Goal: Information Seeking & Learning: Learn about a topic

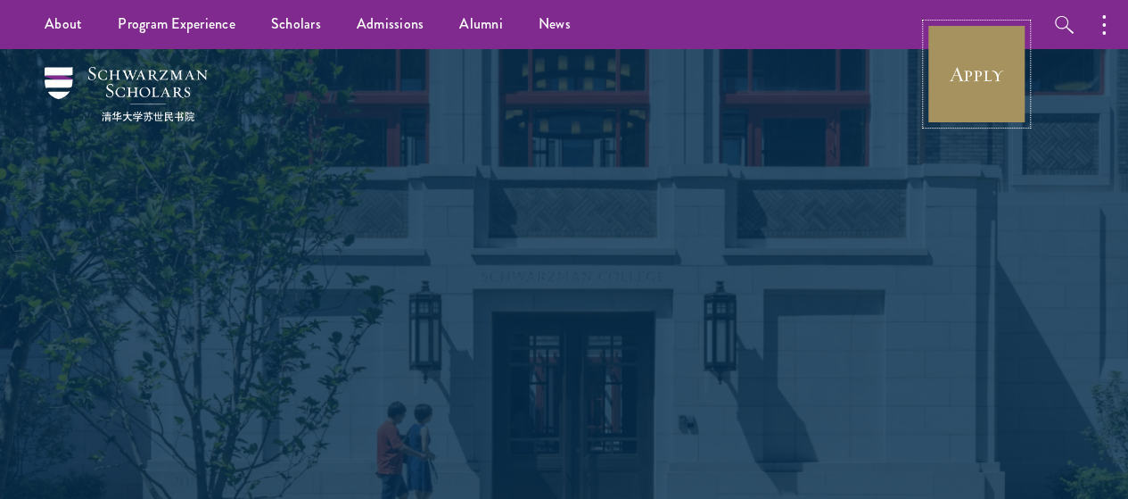
click at [790, 81] on link "Apply" at bounding box center [977, 74] width 100 height 100
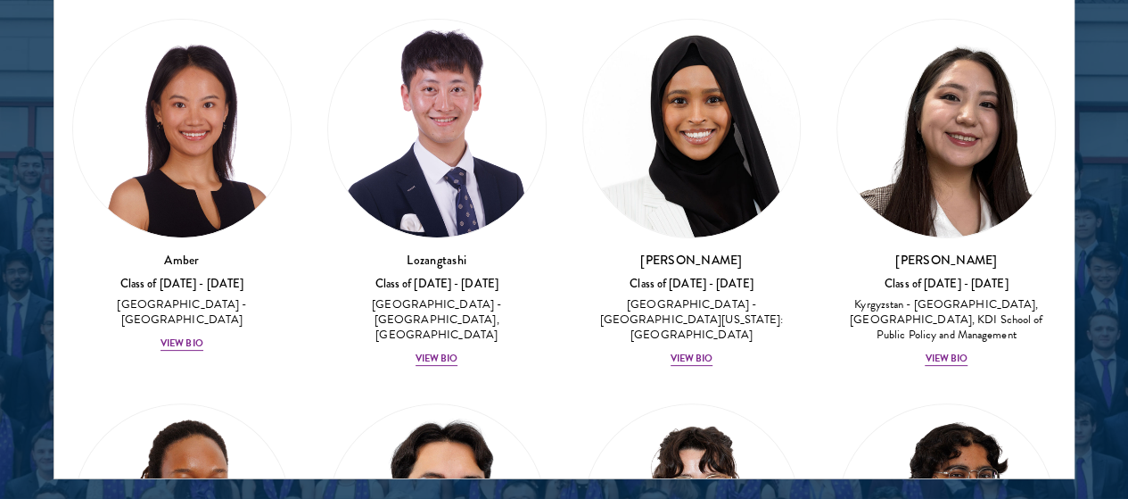
scroll to position [2396, 0]
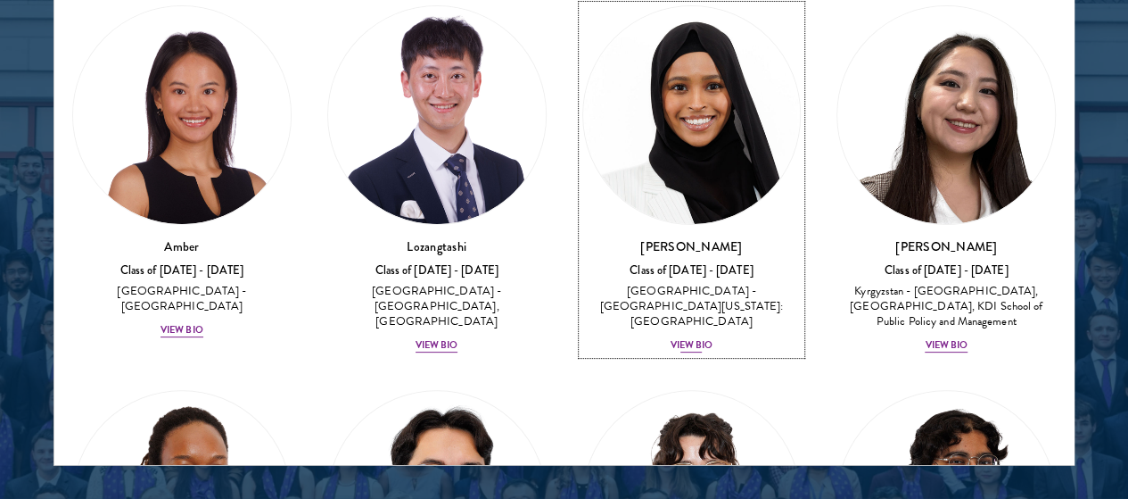
click at [671, 338] on div "View Bio" at bounding box center [692, 345] width 43 height 14
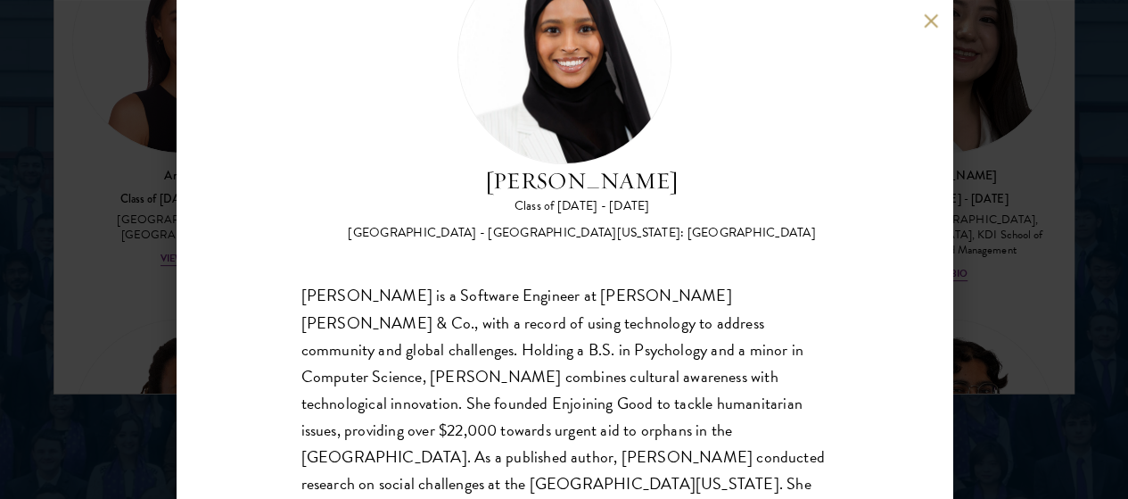
scroll to position [127, 0]
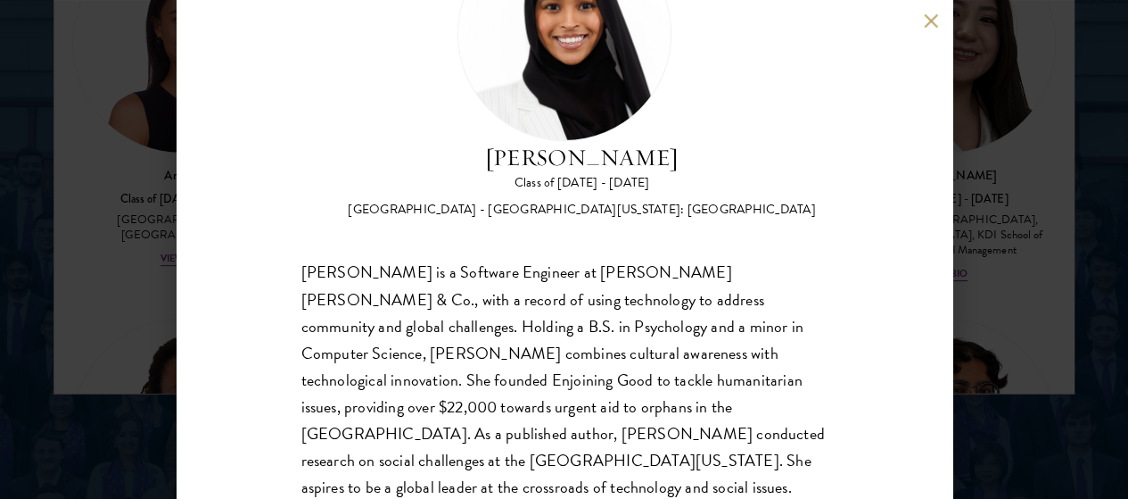
click at [930, 19] on button at bounding box center [931, 20] width 15 height 15
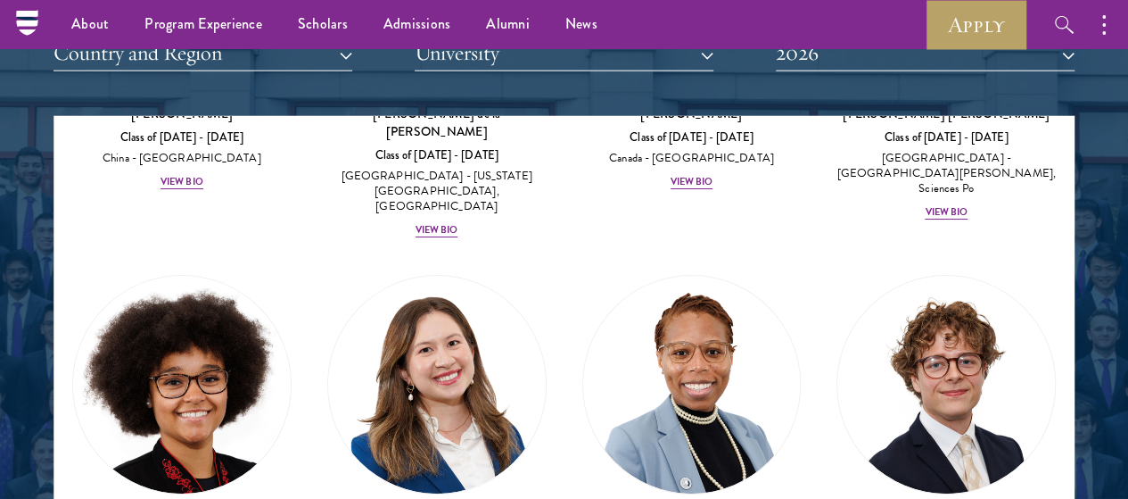
scroll to position [3352, 0]
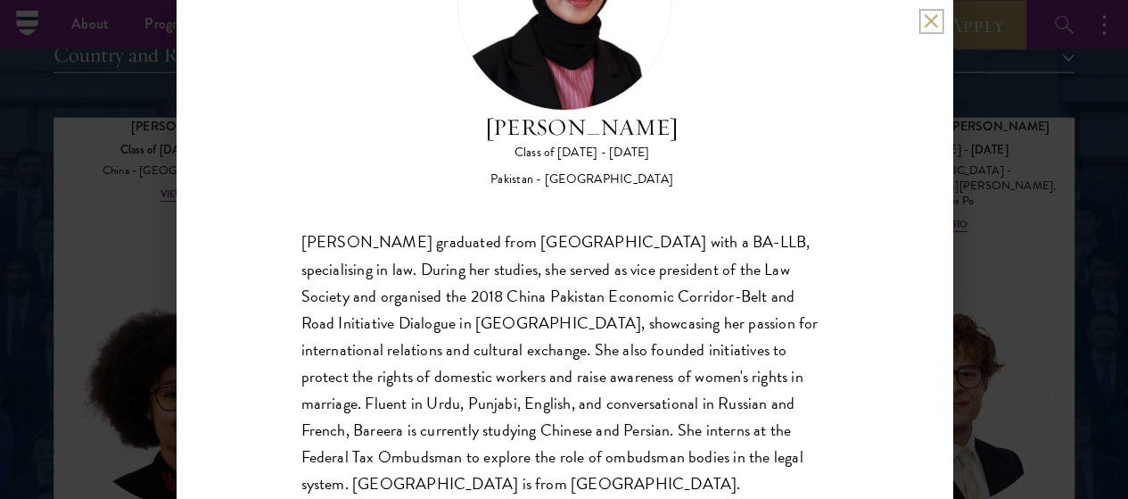
scroll to position [2175, 0]
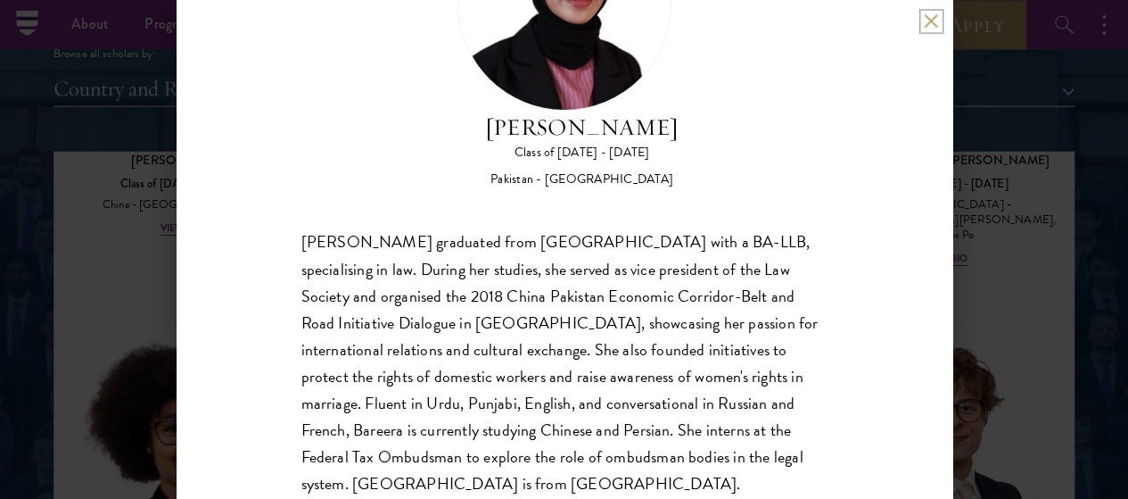
click at [931, 17] on button at bounding box center [931, 20] width 15 height 15
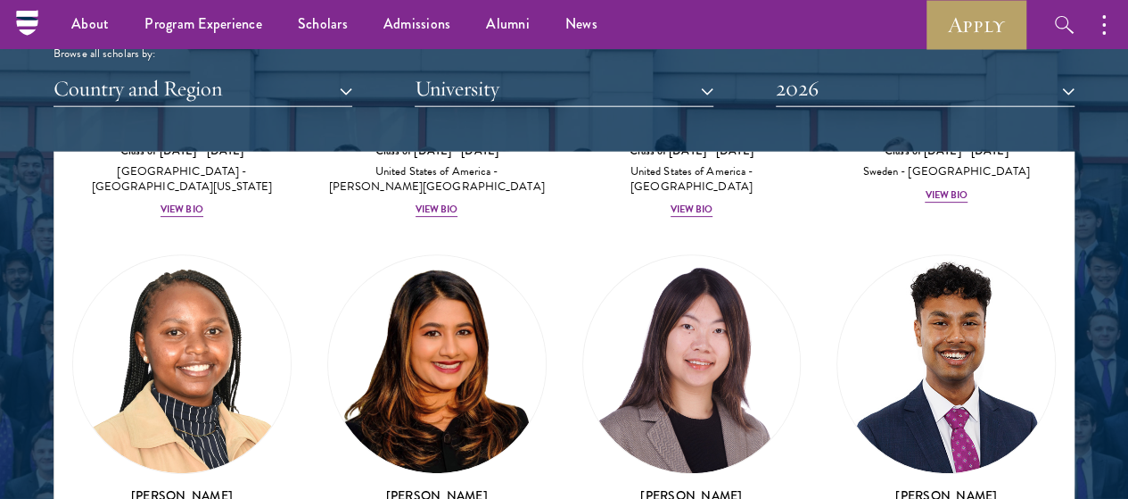
scroll to position [3852, 0]
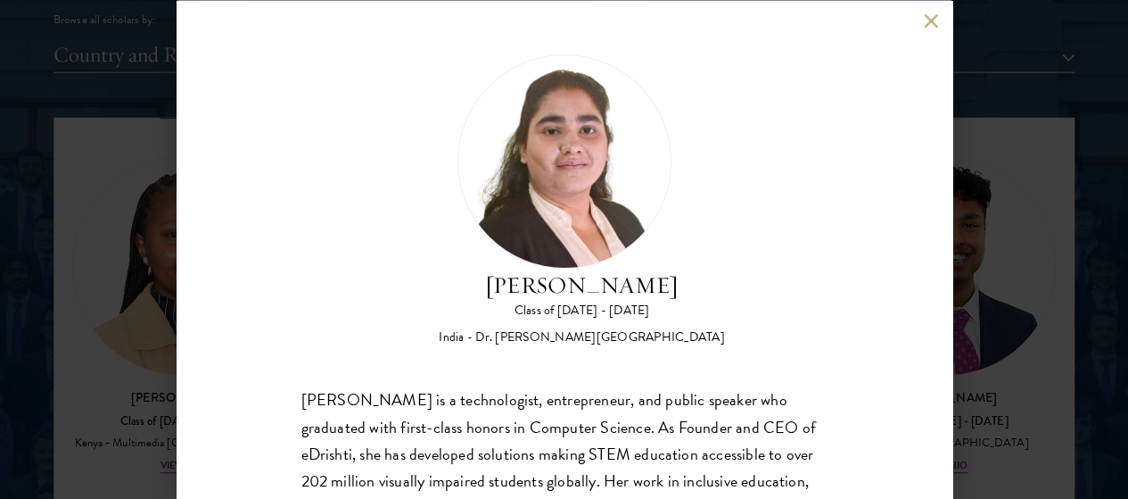
scroll to position [2211, 0]
drag, startPoint x: 937, startPoint y: 228, endPoint x: 917, endPoint y: 276, distance: 51.2
click at [917, 276] on div "[PERSON_NAME] Class of [DATE] - [DATE] [GEOGRAPHIC_DATA] - Dr. [PERSON_NAME][GE…" at bounding box center [565, 249] width 776 height 499
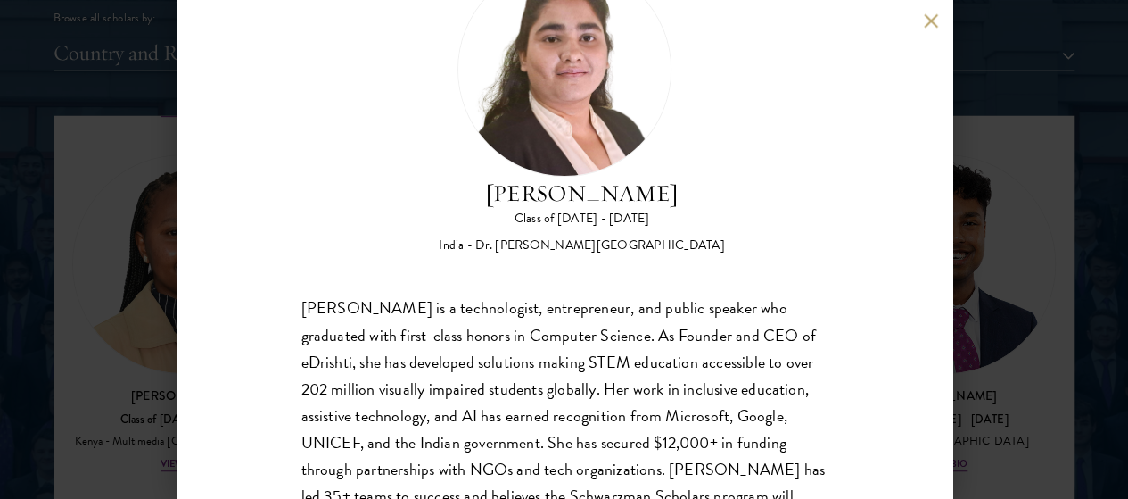
scroll to position [127, 0]
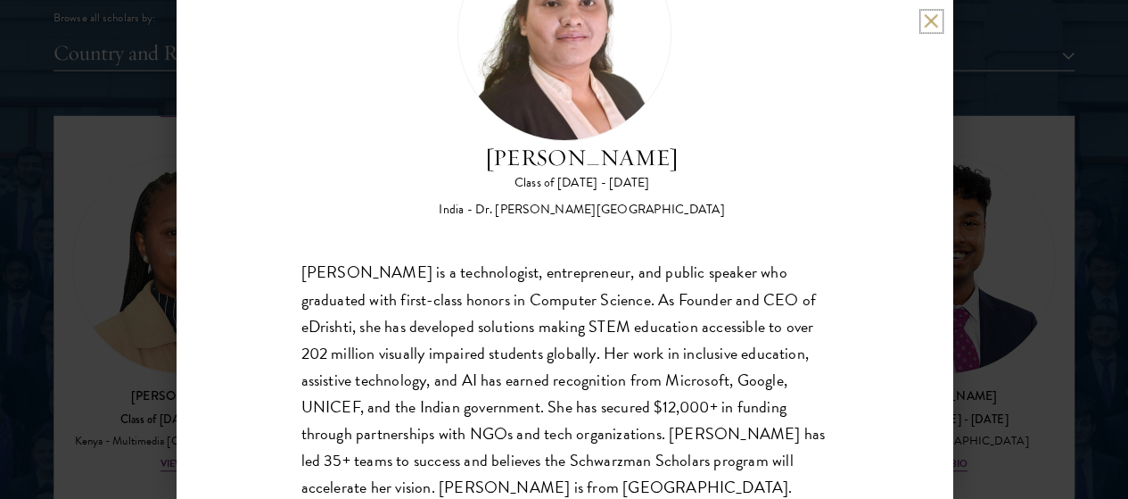
click at [925, 24] on button at bounding box center [931, 20] width 15 height 15
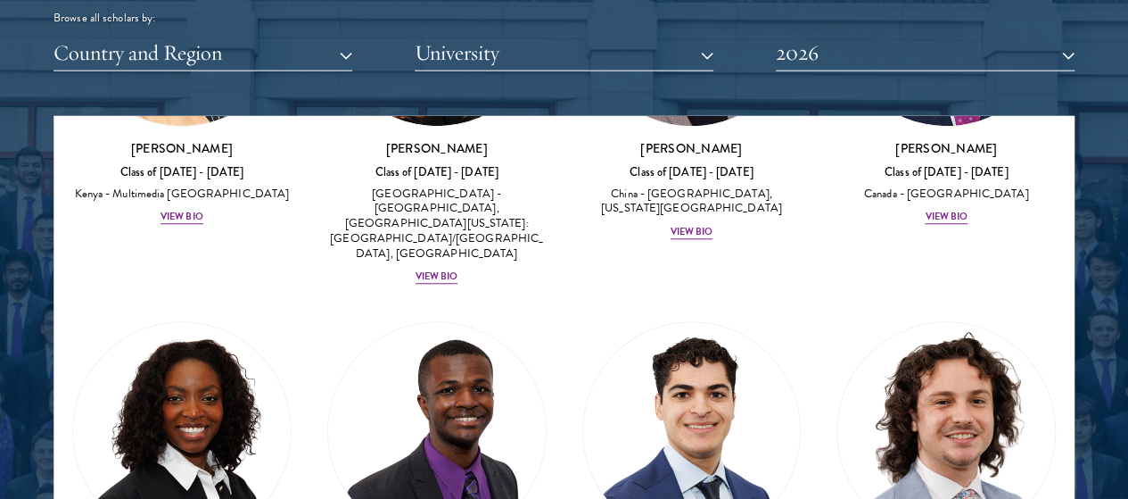
scroll to position [4121, 0]
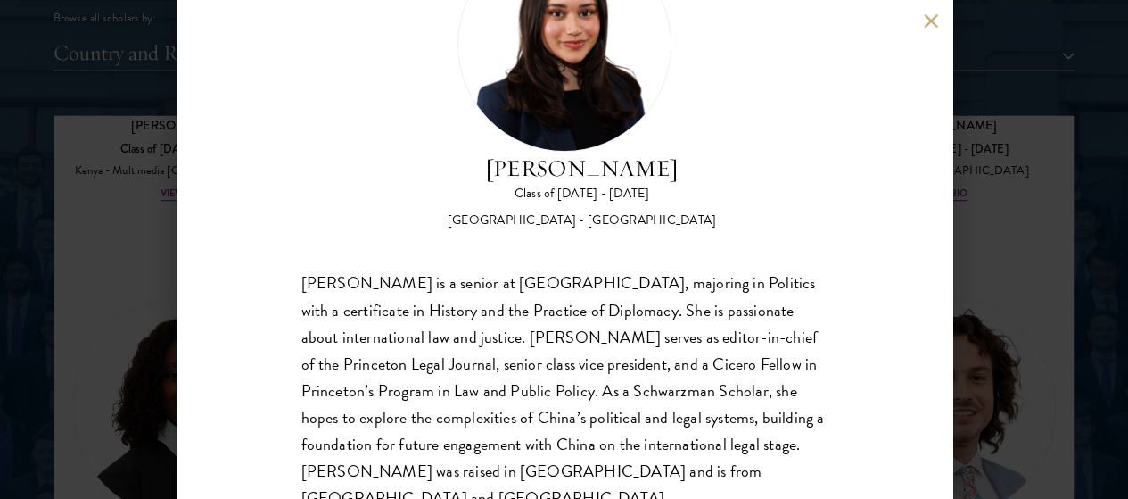
scroll to position [118, 0]
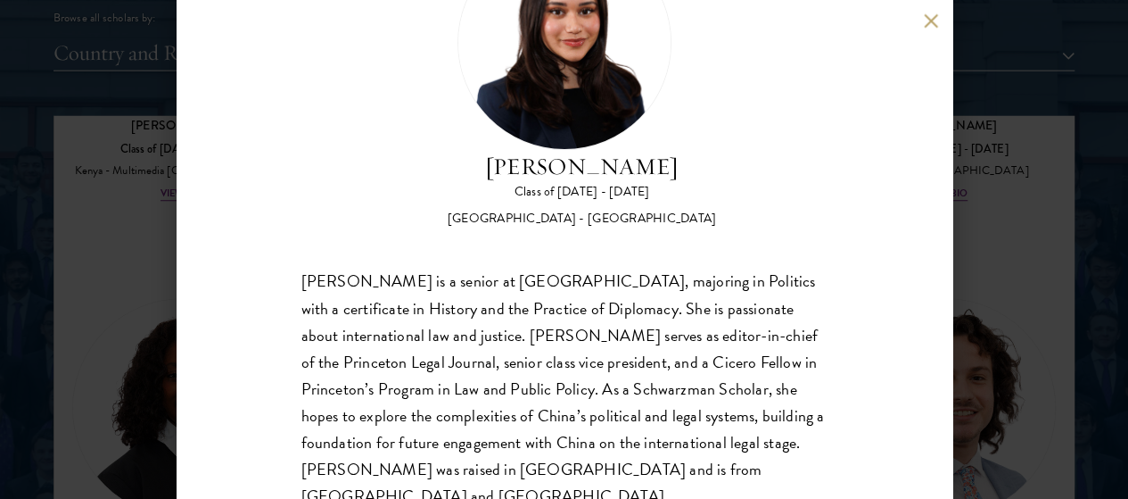
click at [933, 21] on button at bounding box center [931, 20] width 15 height 15
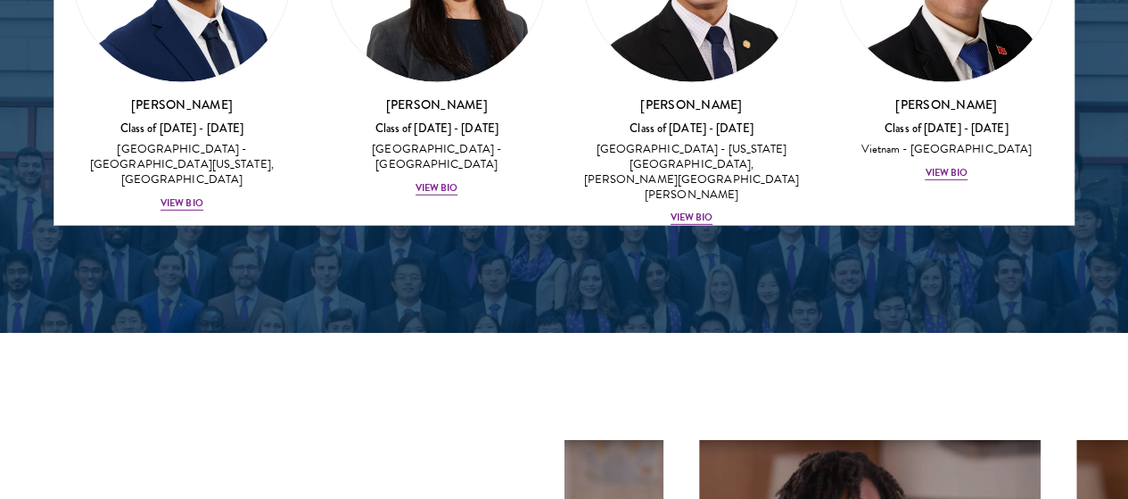
scroll to position [9150, 0]
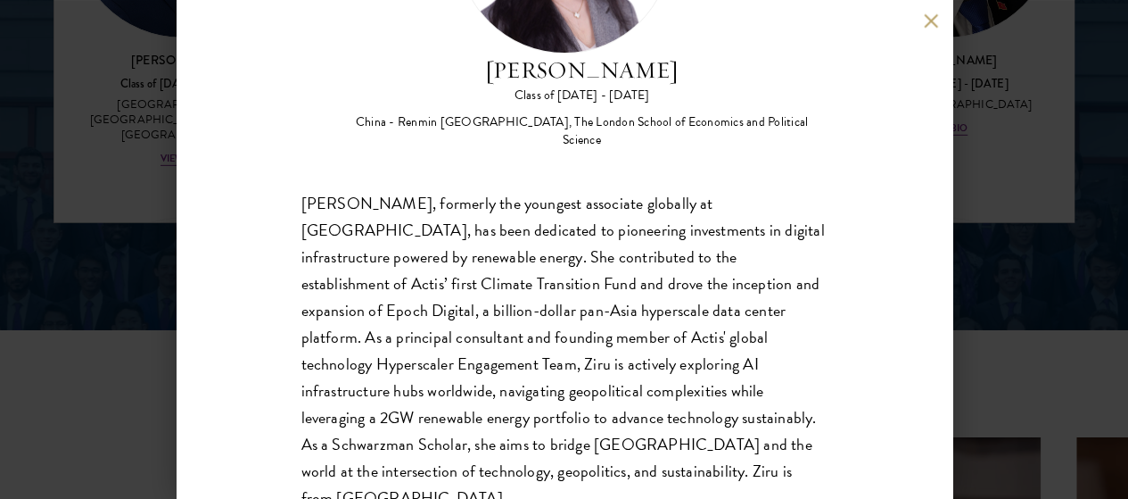
scroll to position [216, 0]
click at [935, 13] on button at bounding box center [931, 20] width 15 height 15
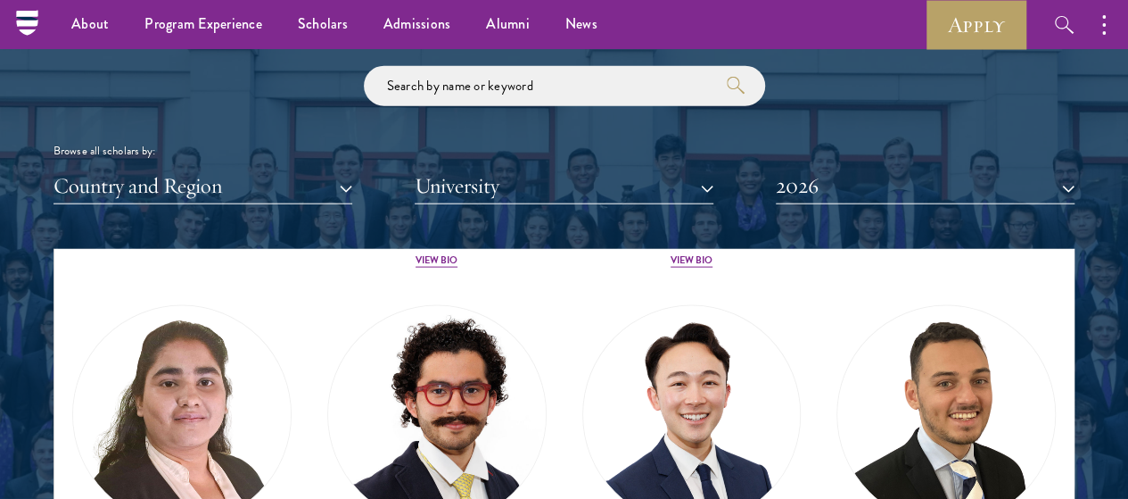
scroll to position [2063, 0]
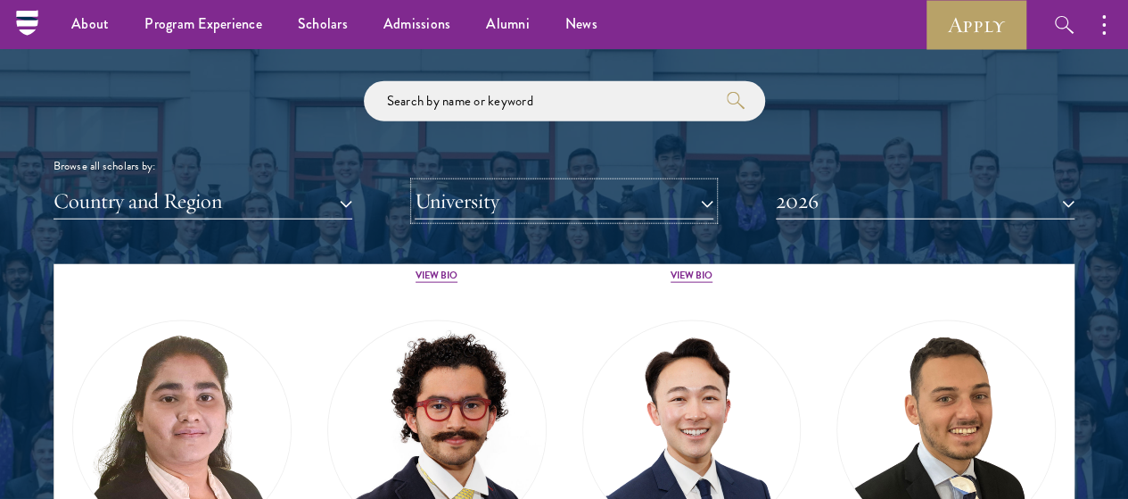
click at [648, 183] on button "University" at bounding box center [564, 201] width 299 height 37
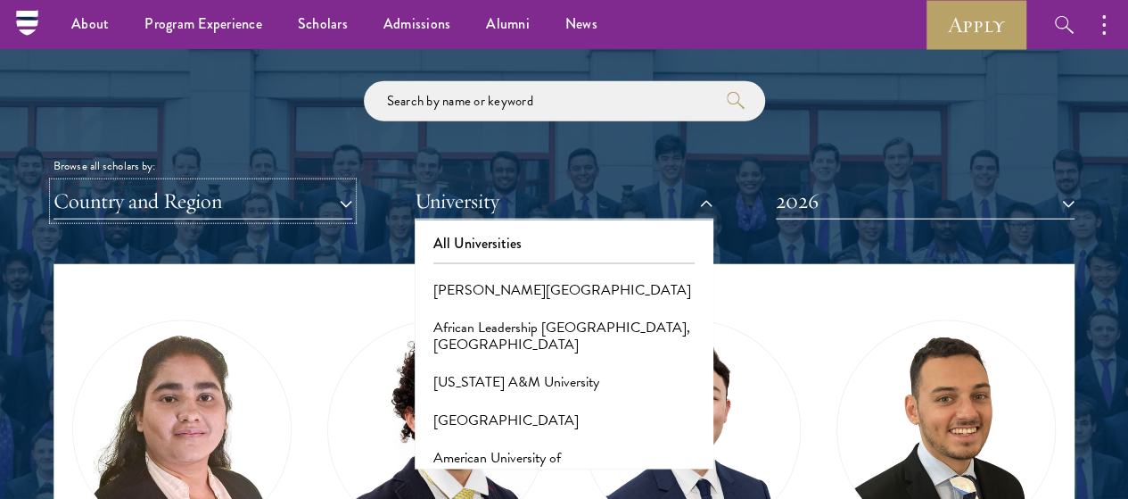
click at [233, 183] on button "Country and Region" at bounding box center [203, 201] width 299 height 37
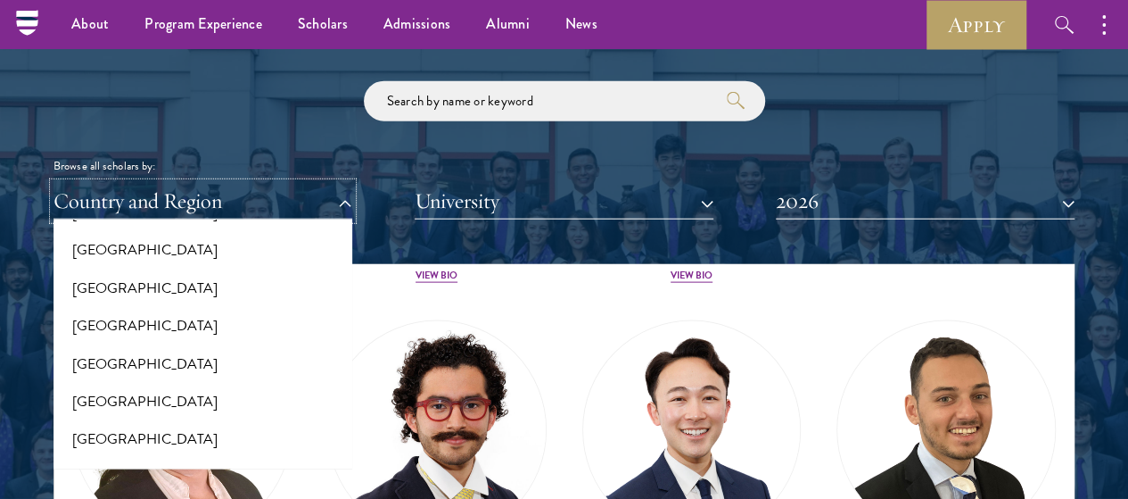
scroll to position [2498, 0]
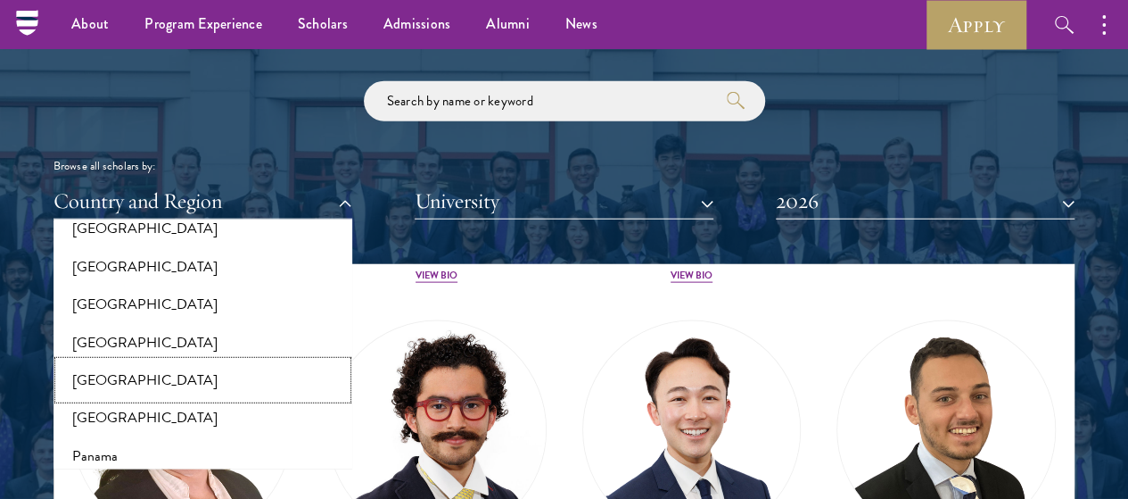
click at [232, 361] on button "[GEOGRAPHIC_DATA]" at bounding box center [203, 379] width 288 height 37
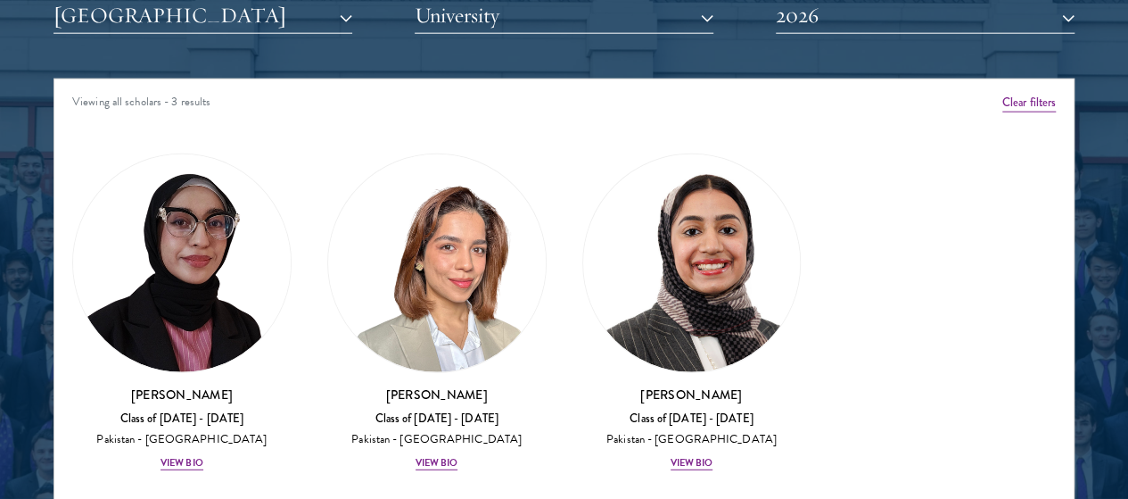
scroll to position [2255, 0]
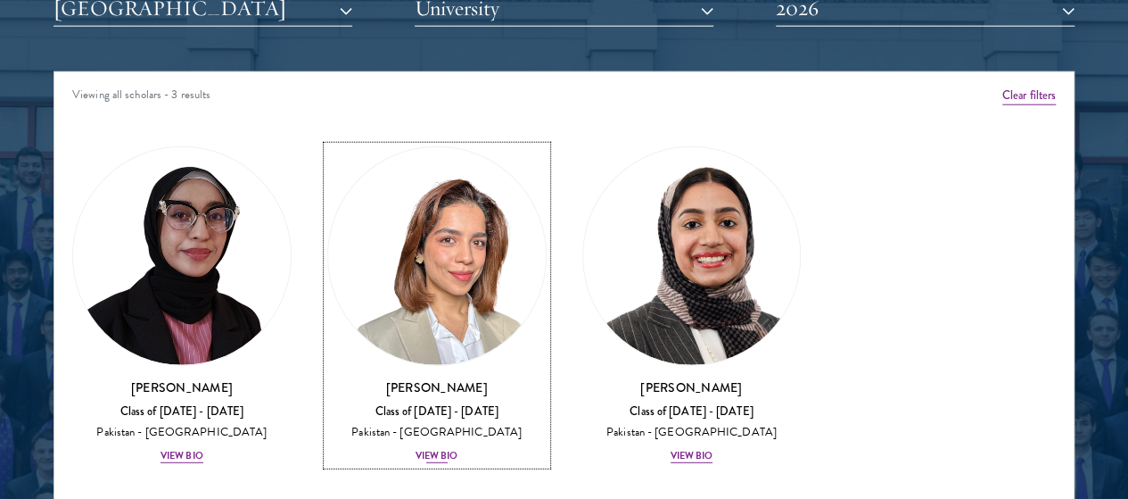
click at [416, 449] on div "View Bio" at bounding box center [437, 456] width 43 height 14
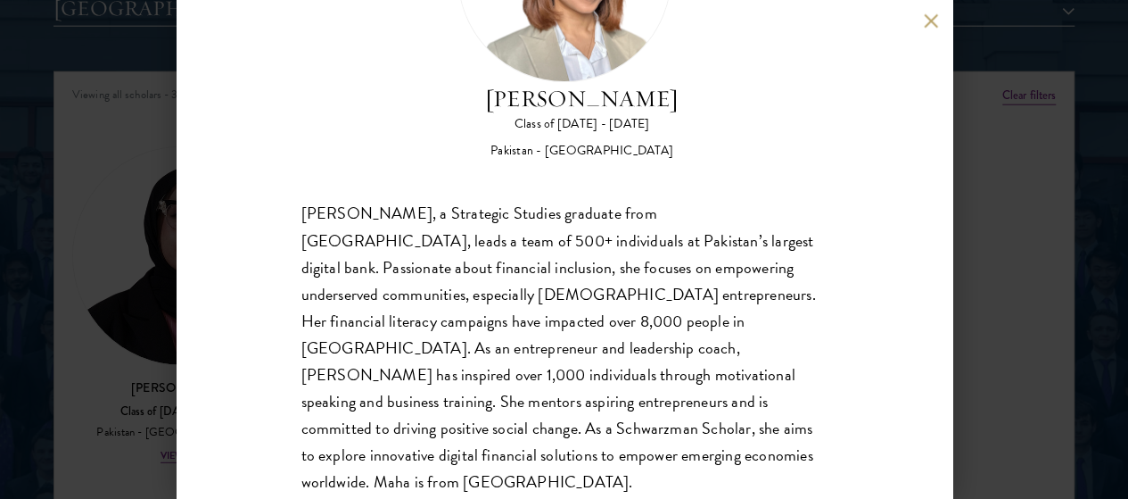
scroll to position [186, 0]
click at [929, 17] on button at bounding box center [931, 20] width 15 height 15
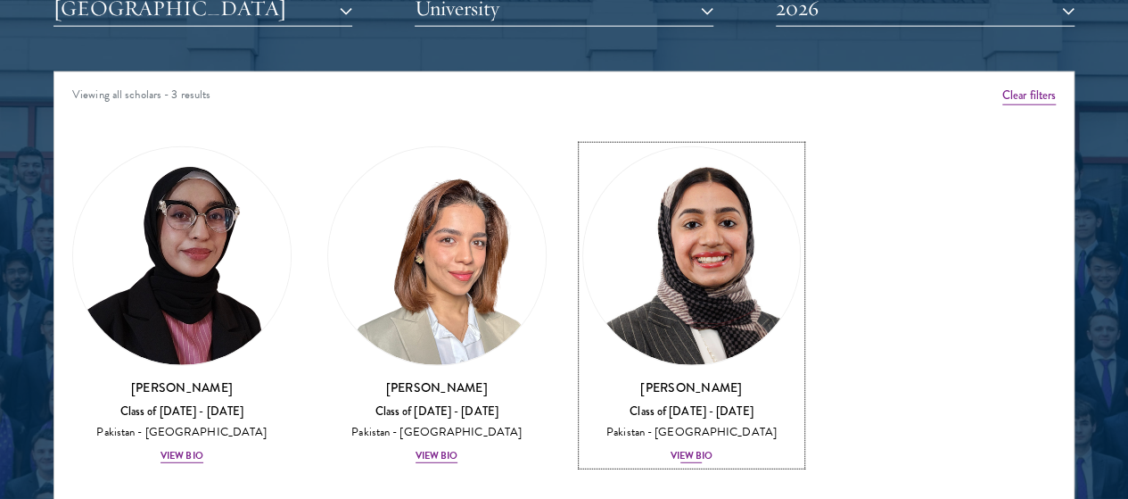
click at [671, 449] on div "View Bio" at bounding box center [692, 456] width 43 height 14
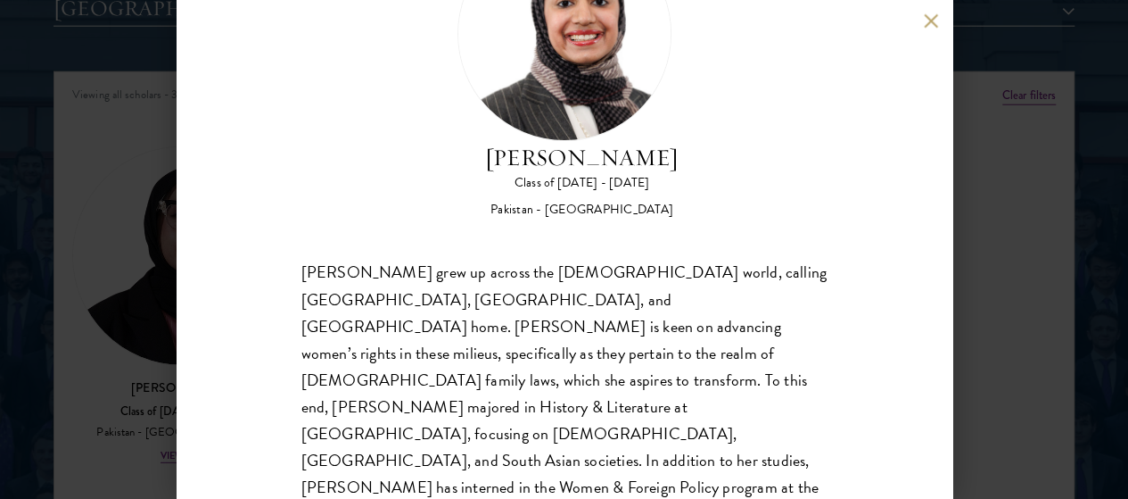
scroll to position [12, 0]
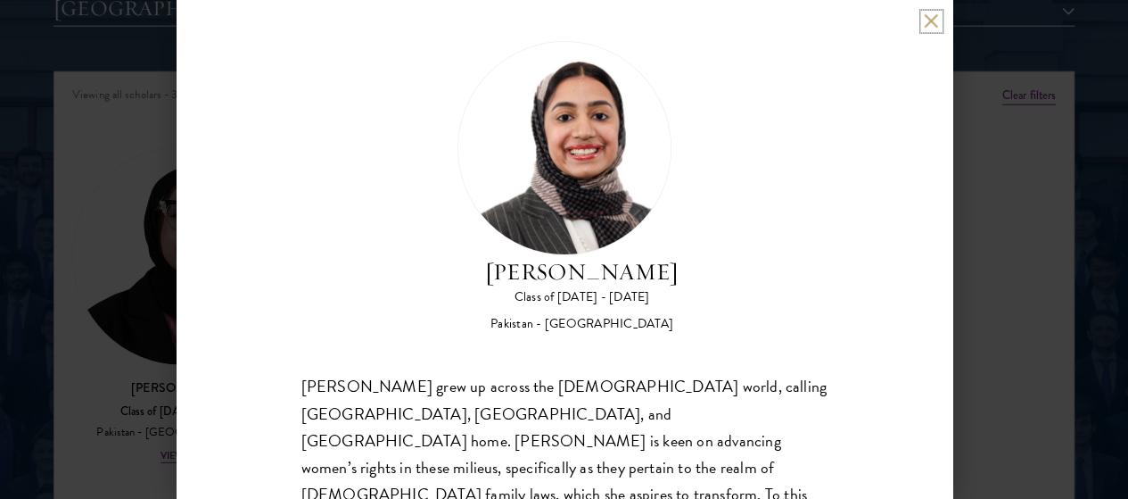
click at [927, 23] on button at bounding box center [931, 20] width 15 height 15
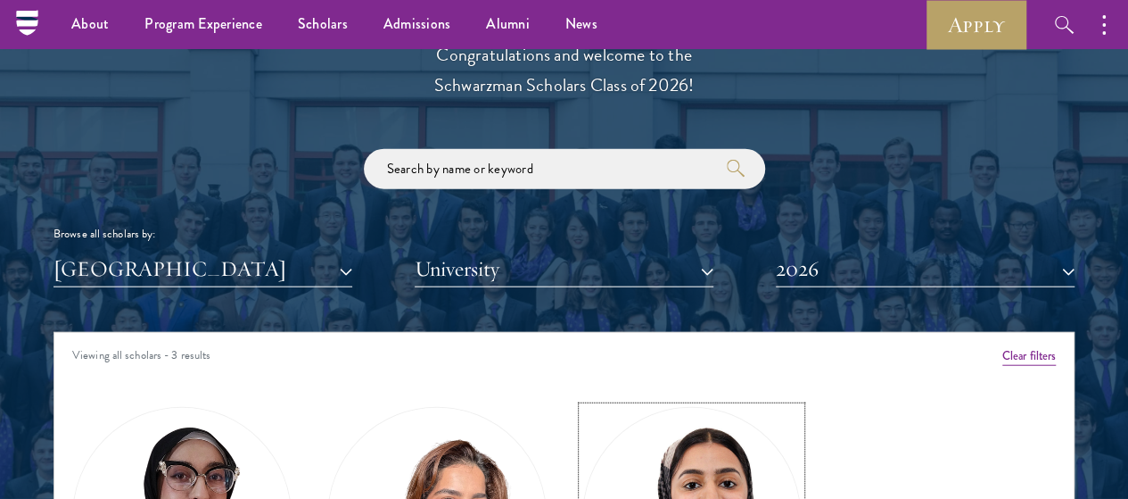
scroll to position [1957, 0]
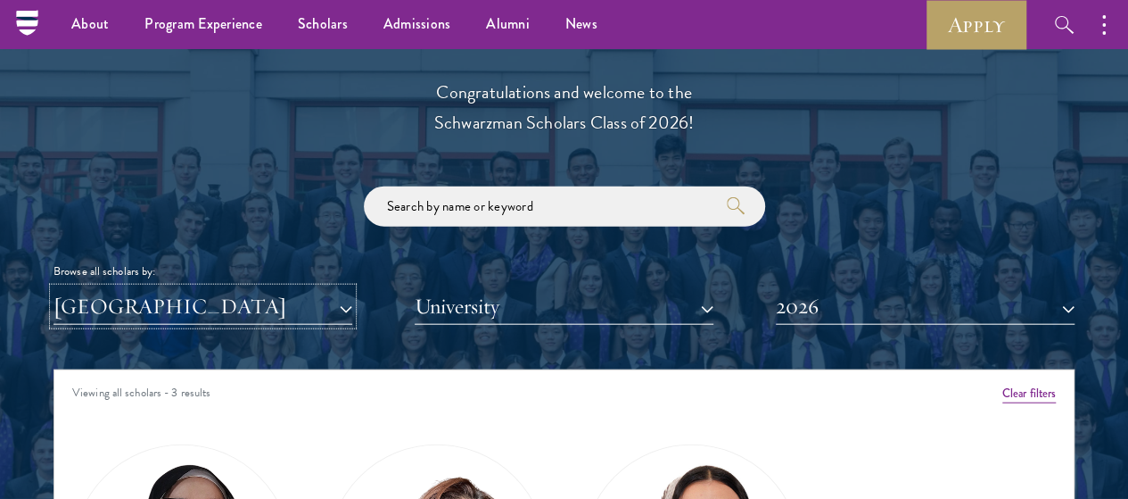
click at [319, 288] on button "[GEOGRAPHIC_DATA]" at bounding box center [203, 306] width 299 height 37
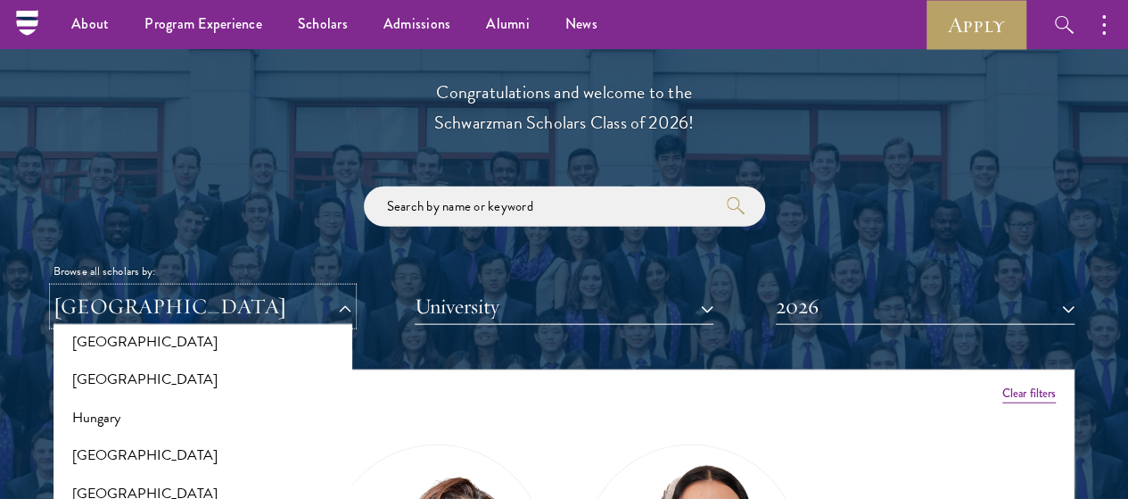
scroll to position [1335, 0]
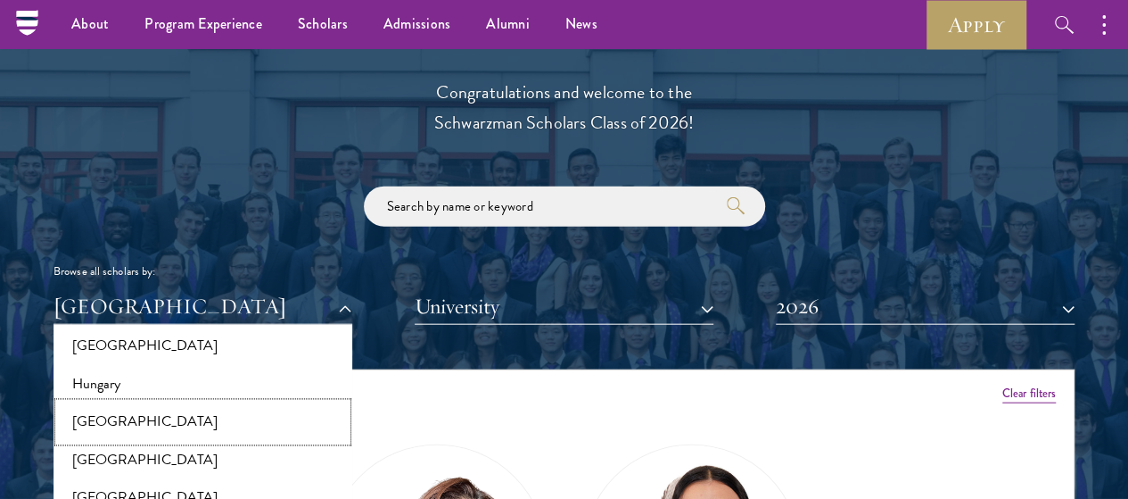
click at [236, 403] on button "[GEOGRAPHIC_DATA]" at bounding box center [203, 421] width 288 height 37
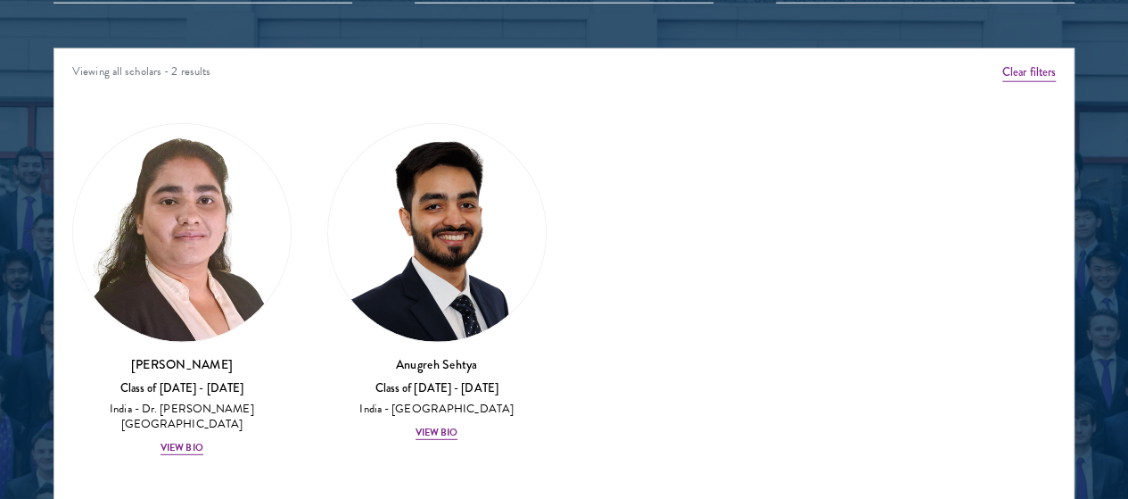
scroll to position [2293, 0]
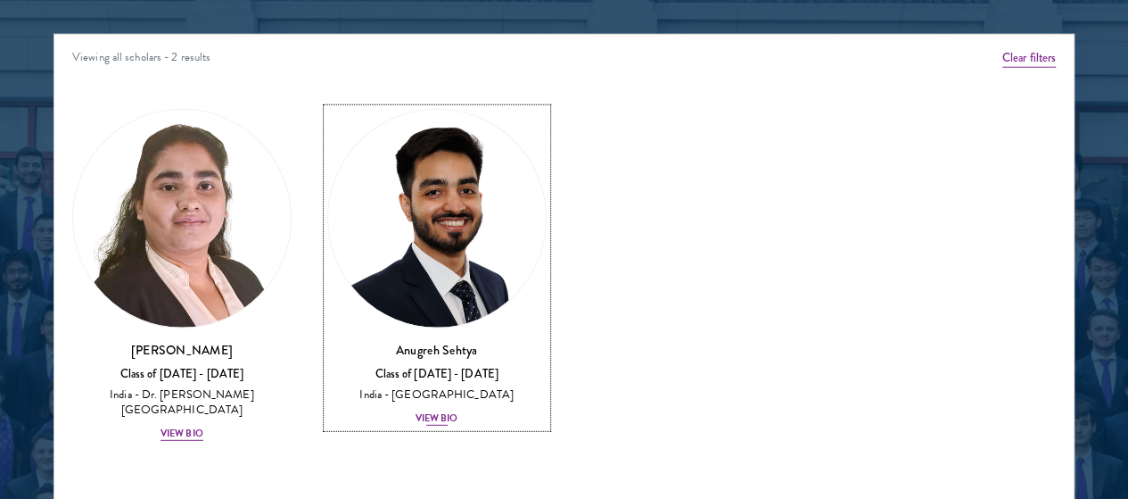
click at [416, 411] on div "View Bio" at bounding box center [437, 418] width 43 height 14
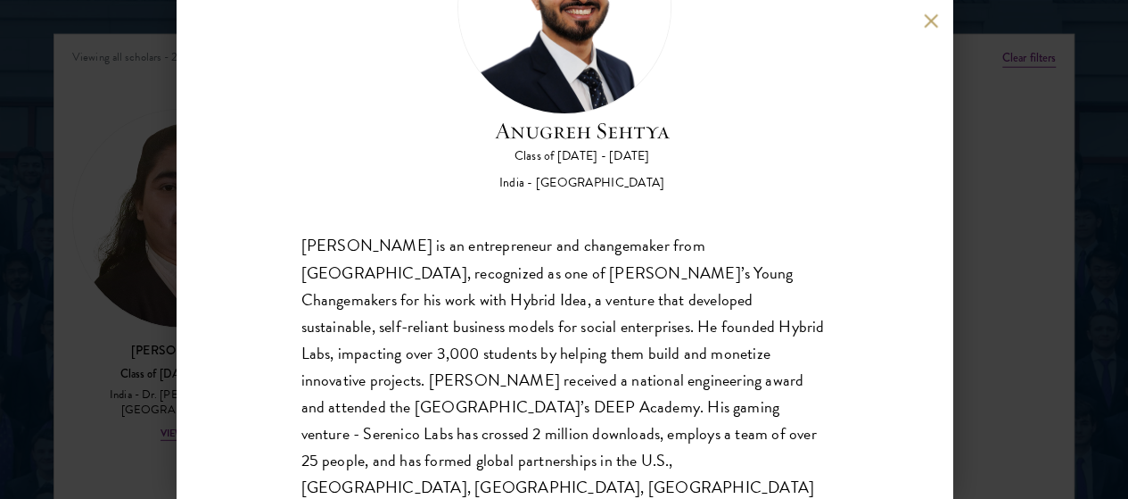
scroll to position [157, 0]
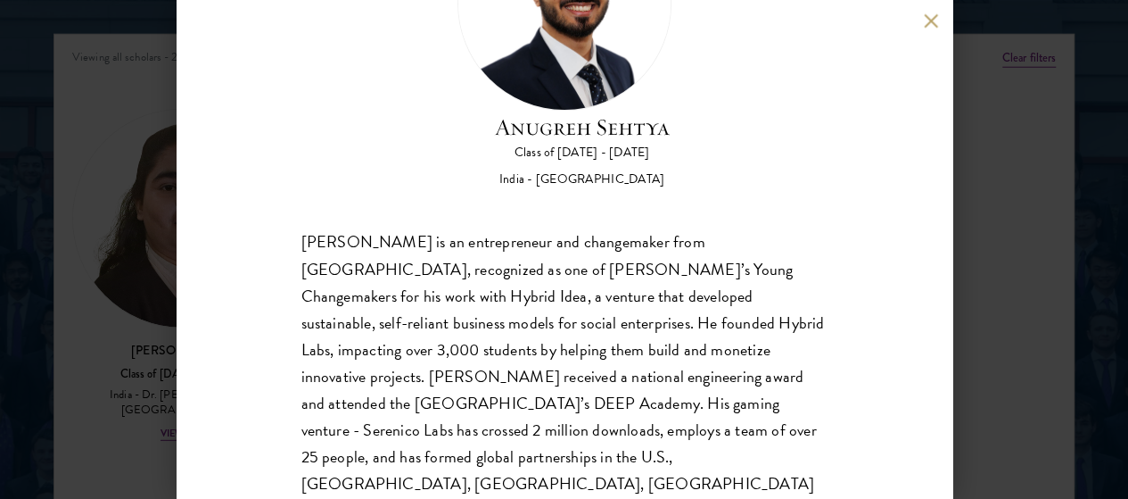
click at [928, 18] on button at bounding box center [931, 20] width 15 height 15
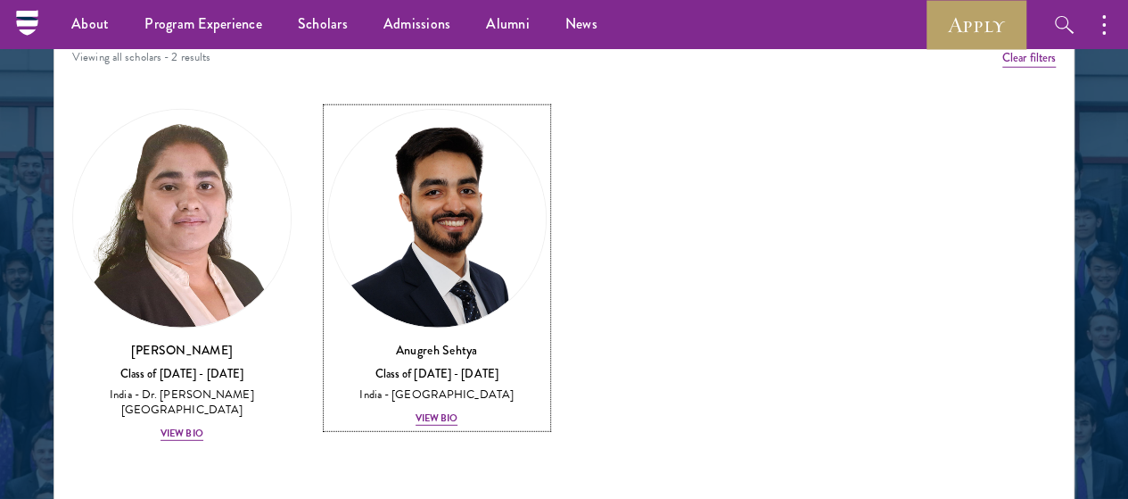
scroll to position [1912, 0]
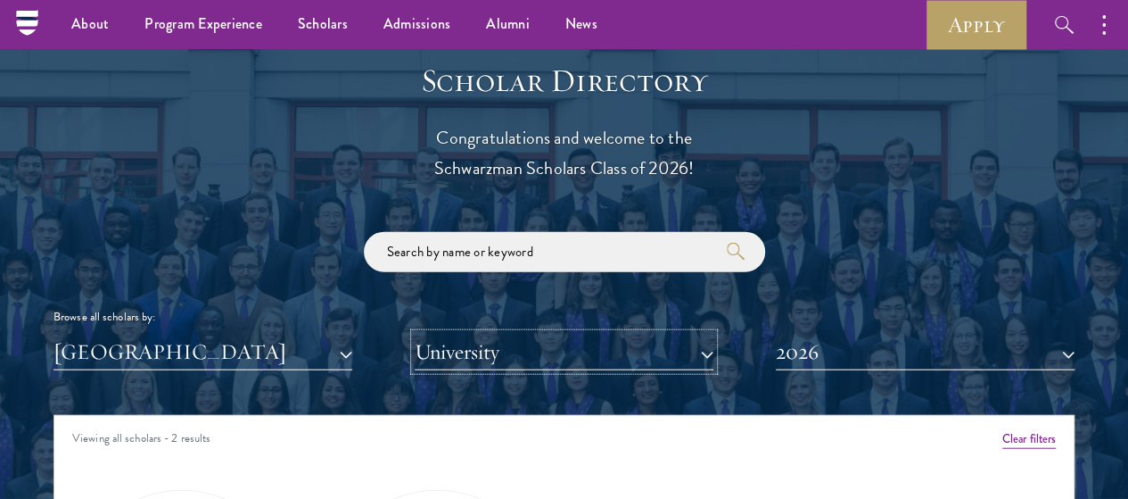
click at [484, 334] on button "University" at bounding box center [564, 352] width 299 height 37
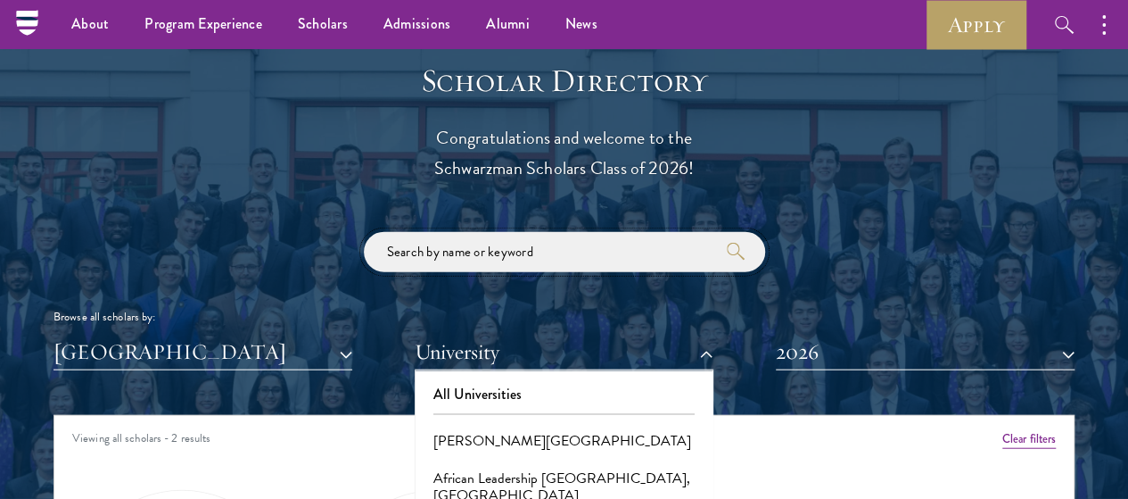
click at [555, 232] on input "search" at bounding box center [564, 252] width 401 height 40
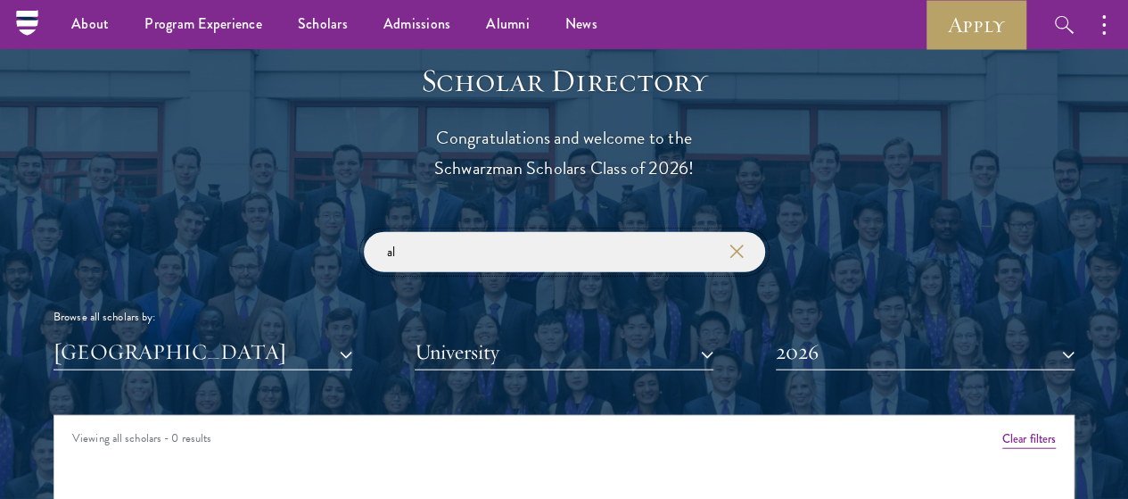
type input "a"
